Goal: Find contact information: Find contact information

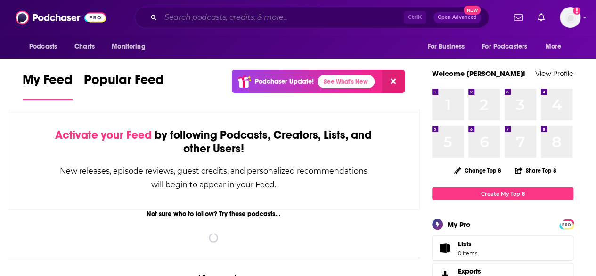
click at [232, 22] on input "Search podcasts, credits, & more..." at bounding box center [282, 17] width 243 height 15
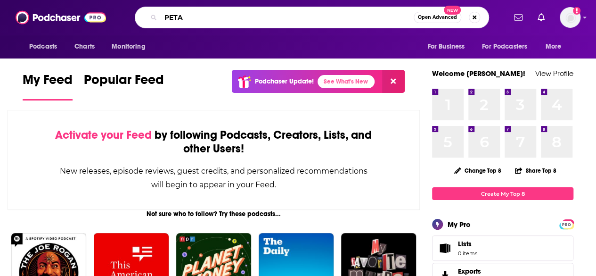
type input "PETA"
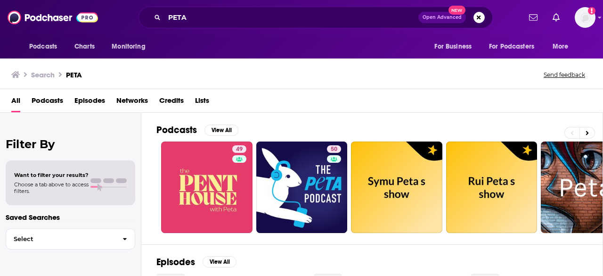
click at [95, 98] on span "Episodes" at bounding box center [89, 102] width 31 height 19
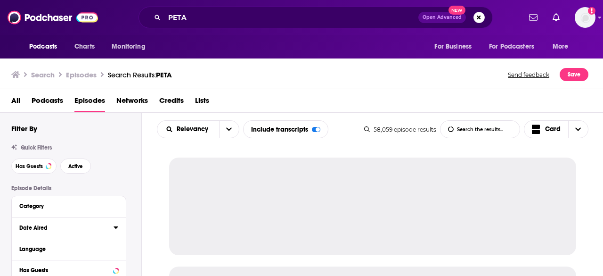
click at [113, 227] on button "Date Aired" at bounding box center [66, 228] width 94 height 12
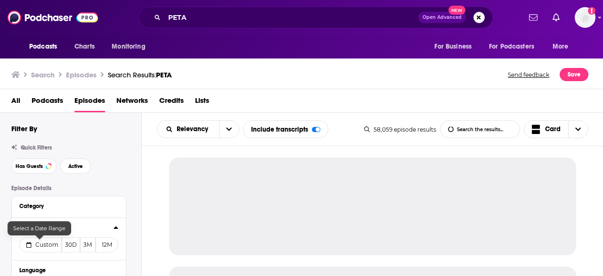
click at [37, 242] on span "Custom" at bounding box center [46, 244] width 23 height 7
select select "8"
select select "2025"
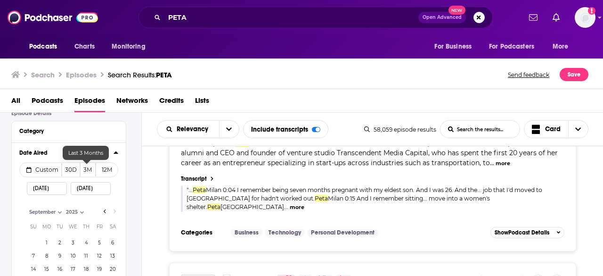
scroll to position [141, 0]
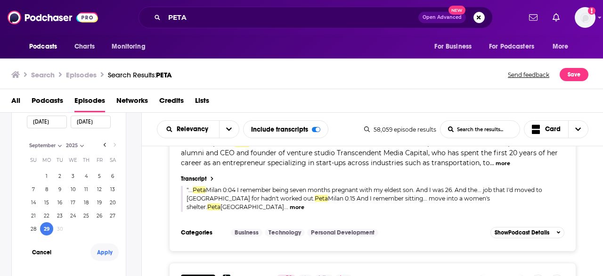
click at [103, 254] on button "Apply" at bounding box center [104, 251] width 28 height 17
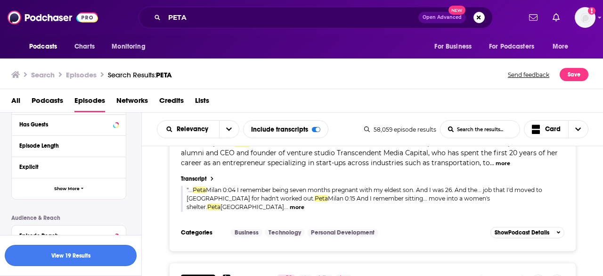
click at [66, 258] on button "View 19 Results" at bounding box center [71, 255] width 132 height 21
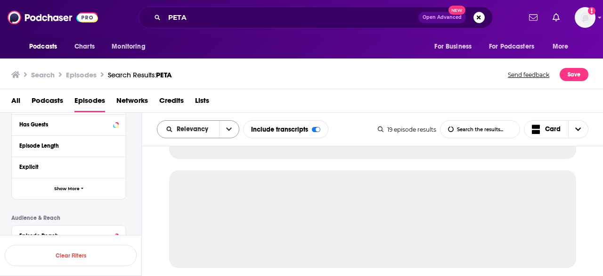
click at [222, 129] on button "open menu" at bounding box center [229, 129] width 20 height 17
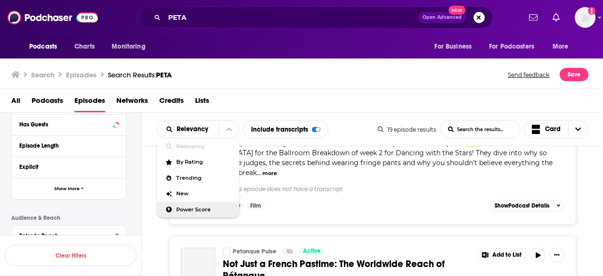
click at [189, 213] on div "Power Score" at bounding box center [198, 210] width 82 height 16
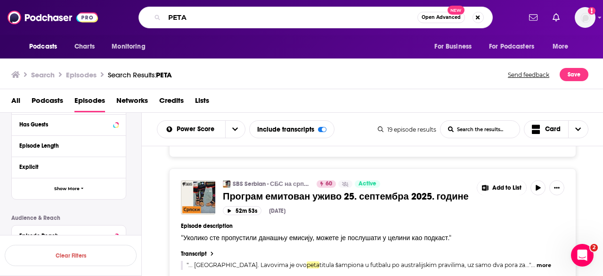
drag, startPoint x: 221, startPoint y: 22, endPoint x: 97, endPoint y: 21, distance: 123.5
click at [97, 21] on div "Podcasts Charts Monitoring PETA Open Advanced New For Business For Podcasters M…" at bounding box center [301, 17] width 603 height 35
type input "Dont Be Sour"
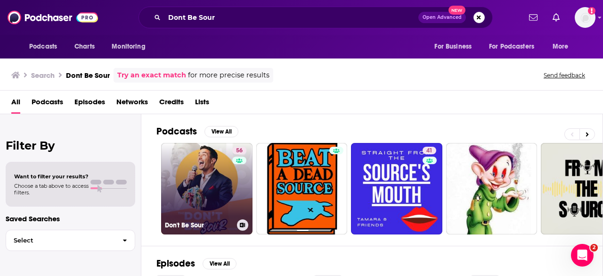
click at [215, 185] on link "56 Don't Be Sour" at bounding box center [206, 188] width 91 height 91
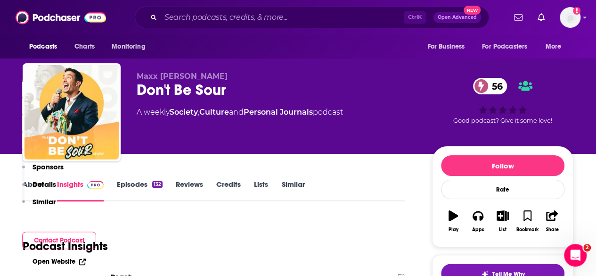
scroll to position [189, 0]
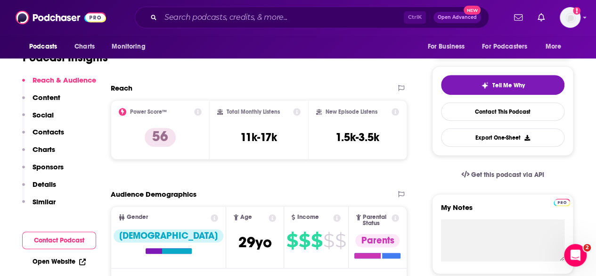
click at [74, 246] on button "Contact Podcast" at bounding box center [59, 239] width 74 height 17
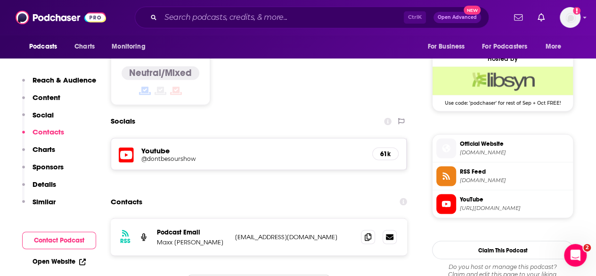
scroll to position [776, 0]
